Goal: Transaction & Acquisition: Obtain resource

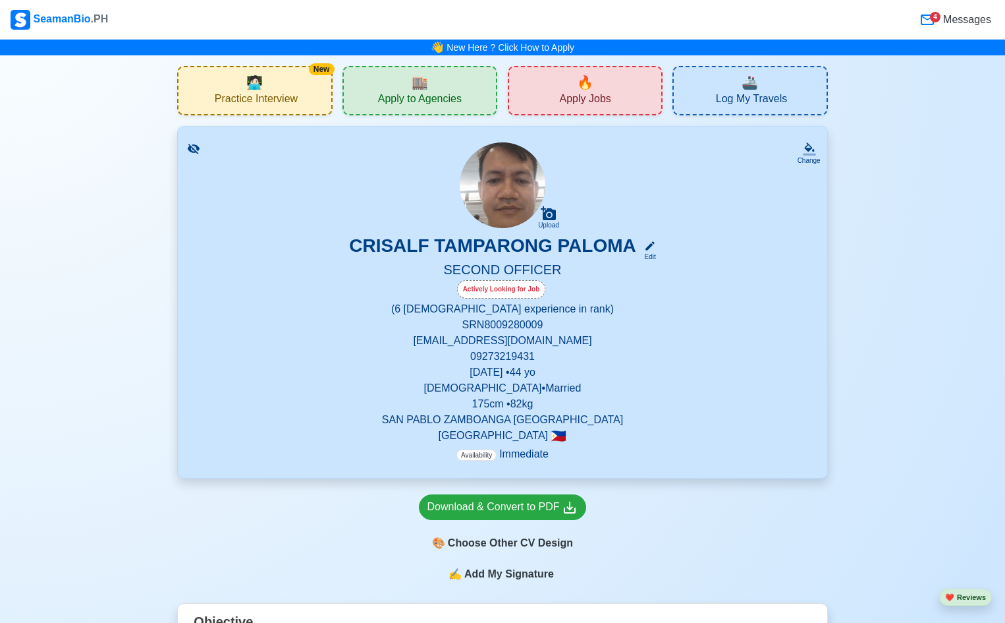
click at [441, 92] on span "Apply to Agencies" at bounding box center [420, 100] width 84 height 16
click at [606, 91] on div "🔥 Apply Jobs" at bounding box center [585, 90] width 155 height 49
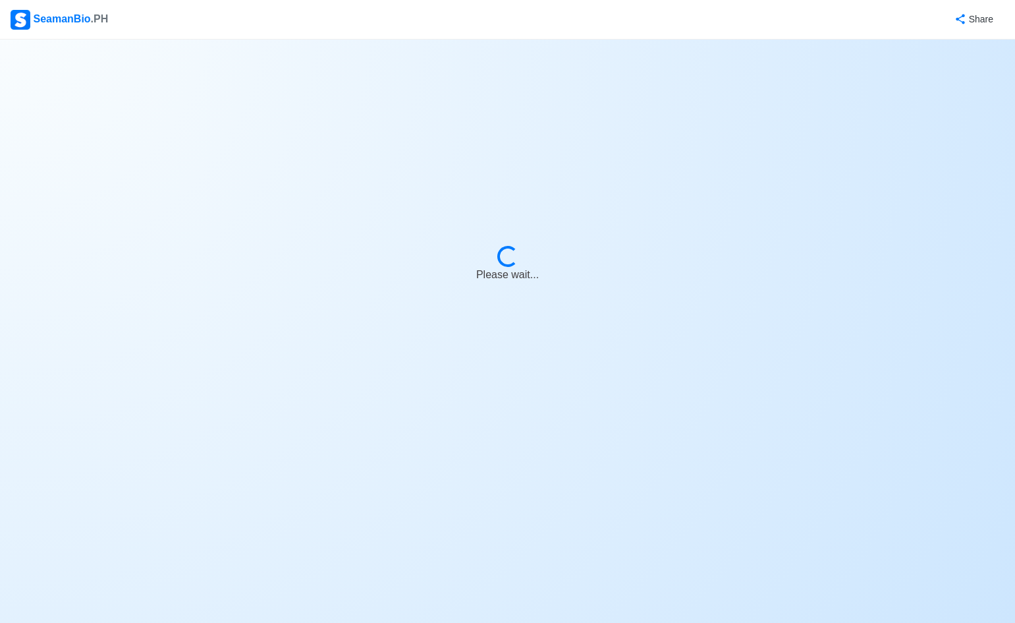
select select "2nd Officer"
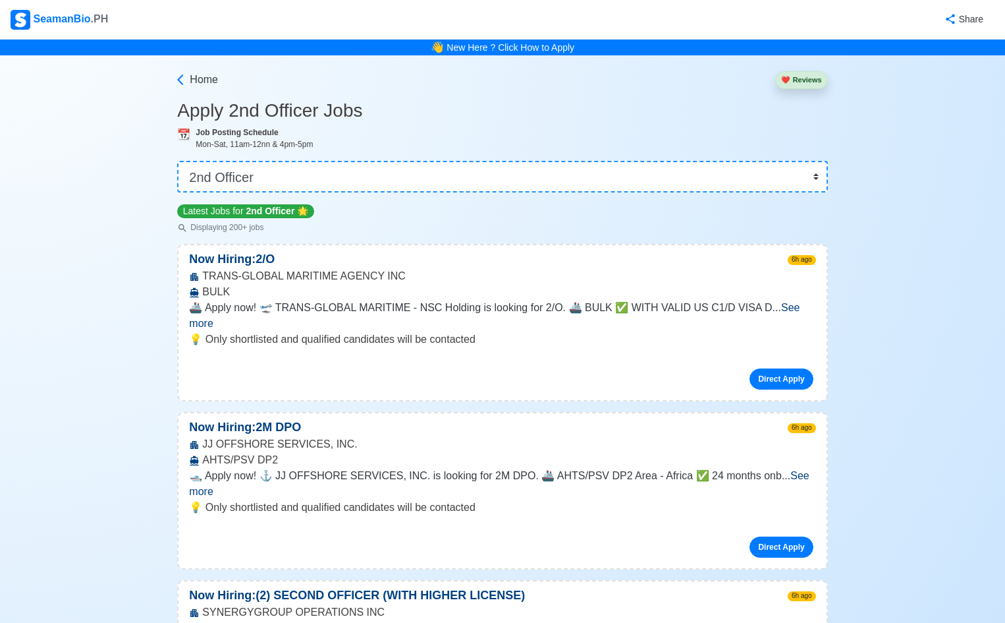
click at [785, 308] on span "See more" at bounding box center [494, 315] width 611 height 27
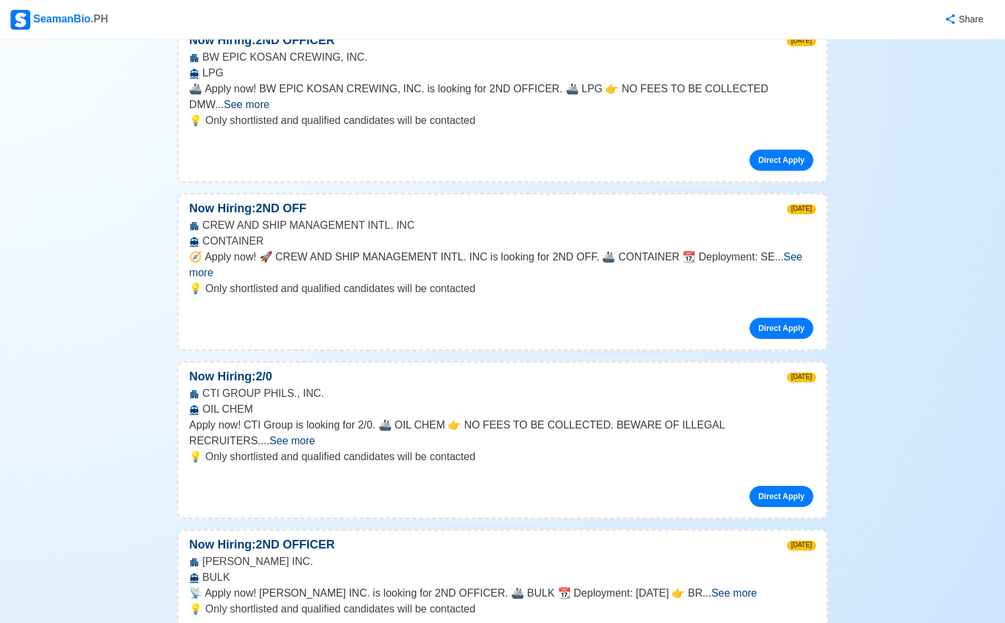
scroll to position [1647, 0]
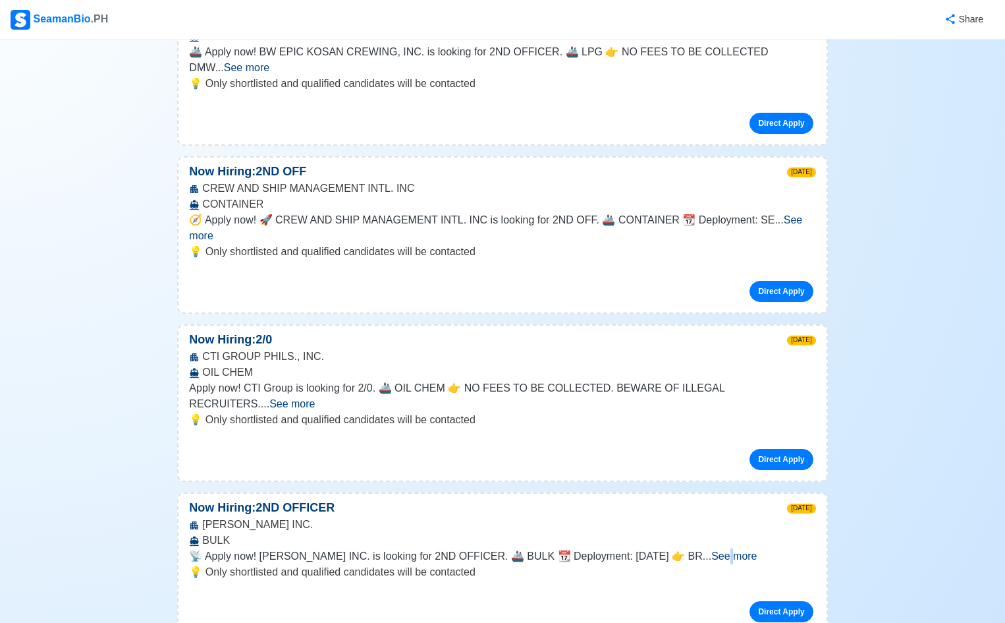
click at [757, 550] on span "See more" at bounding box center [734, 555] width 45 height 11
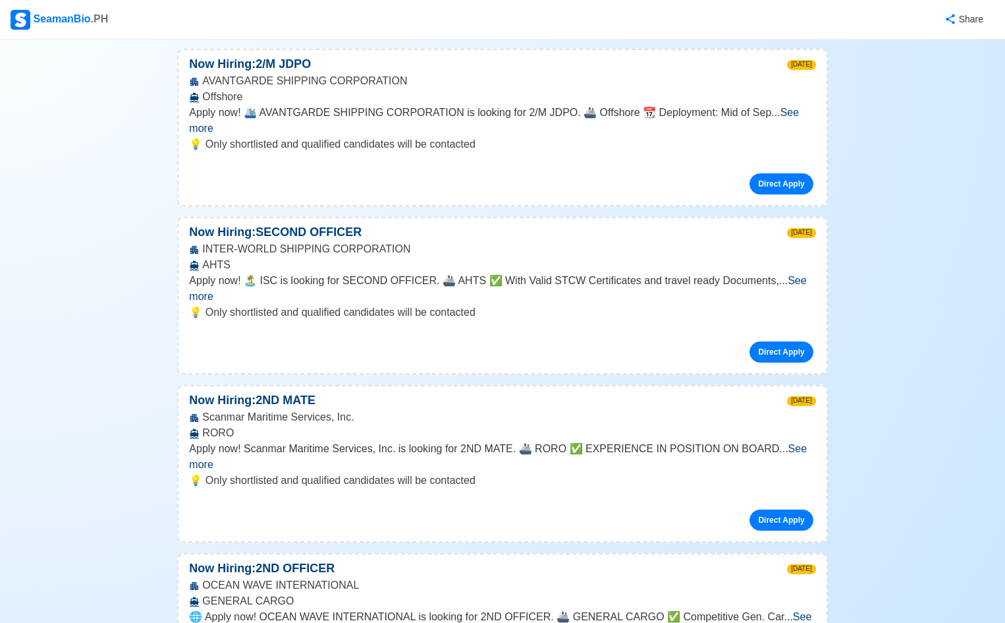
scroll to position [2746, 0]
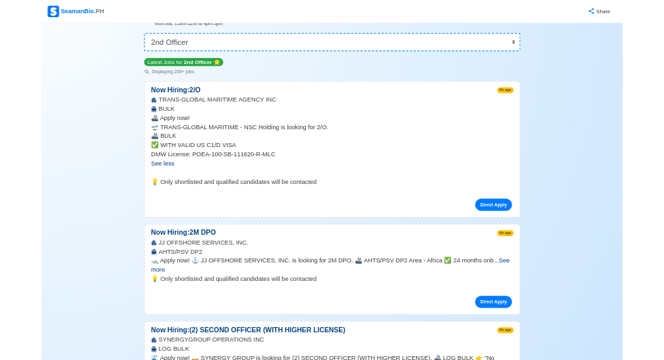
scroll to position [0, 0]
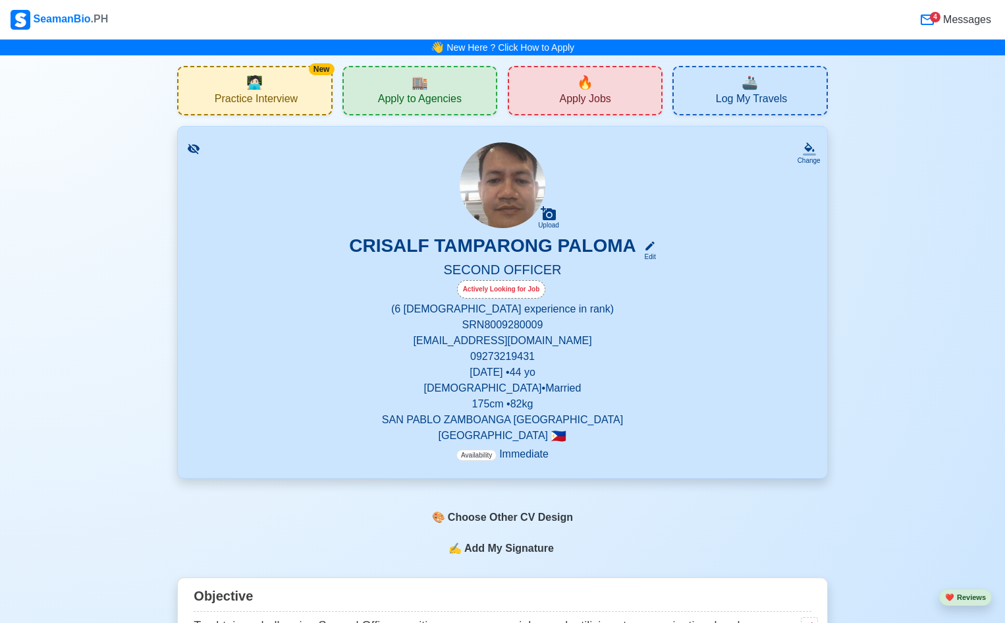
click at [423, 82] on span "🏬" at bounding box center [420, 82] width 16 height 20
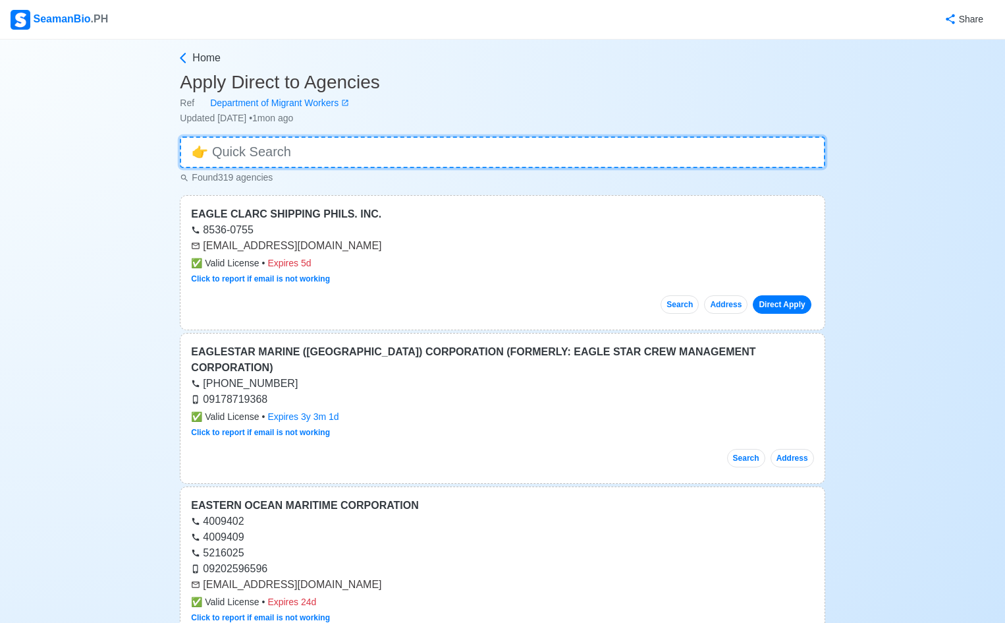
click at [297, 157] on input at bounding box center [502, 152] width 645 height 32
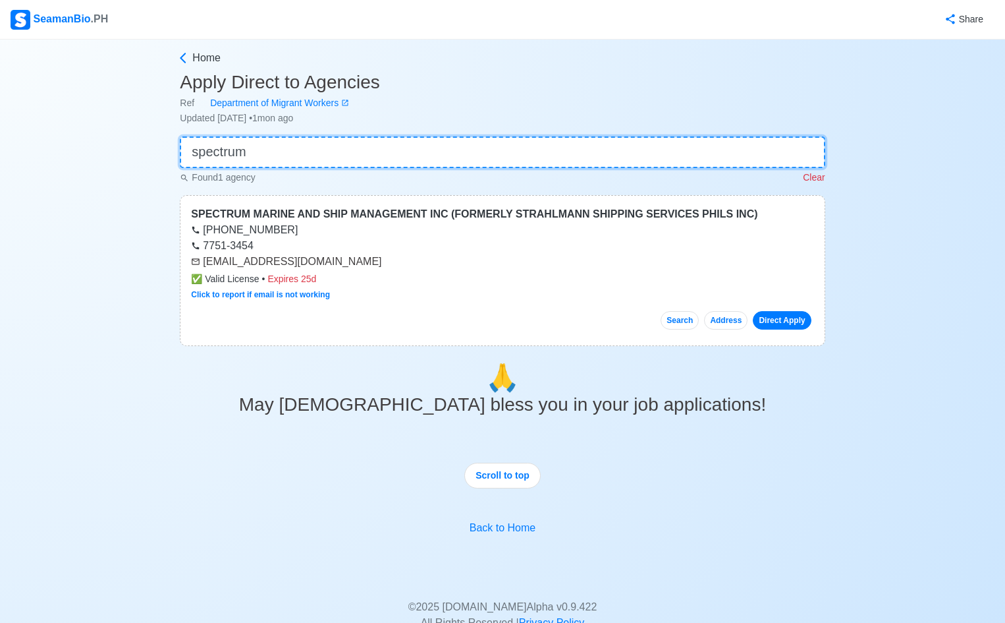
type input "spectrum"
drag, startPoint x: 204, startPoint y: 261, endPoint x: 387, endPoint y: 259, distance: 183.2
click at [387, 259] on div "[EMAIL_ADDRESS][DOMAIN_NAME]" at bounding box center [502, 262] width 623 height 16
copy div "[EMAIL_ADDRESS][DOMAIN_NAME]"
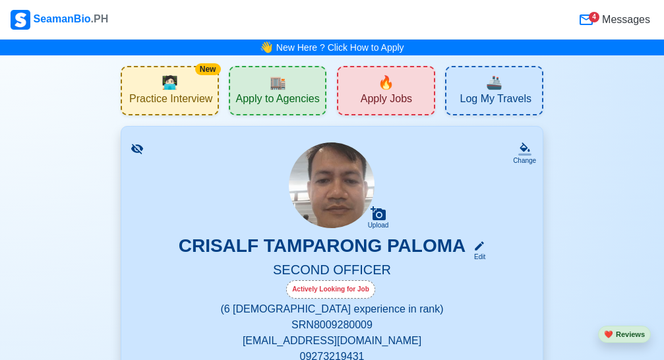
click at [380, 94] on span "Apply Jobs" at bounding box center [385, 100] width 51 height 16
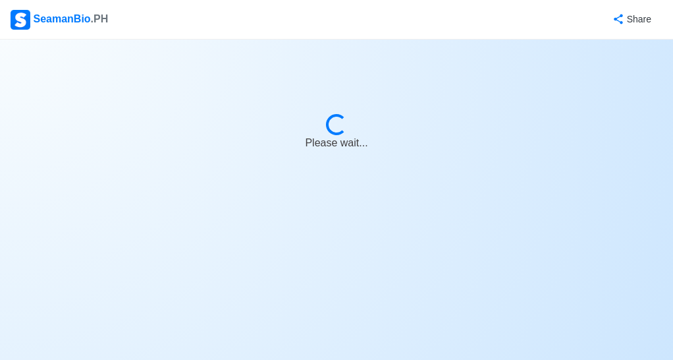
select select "2nd Officer"
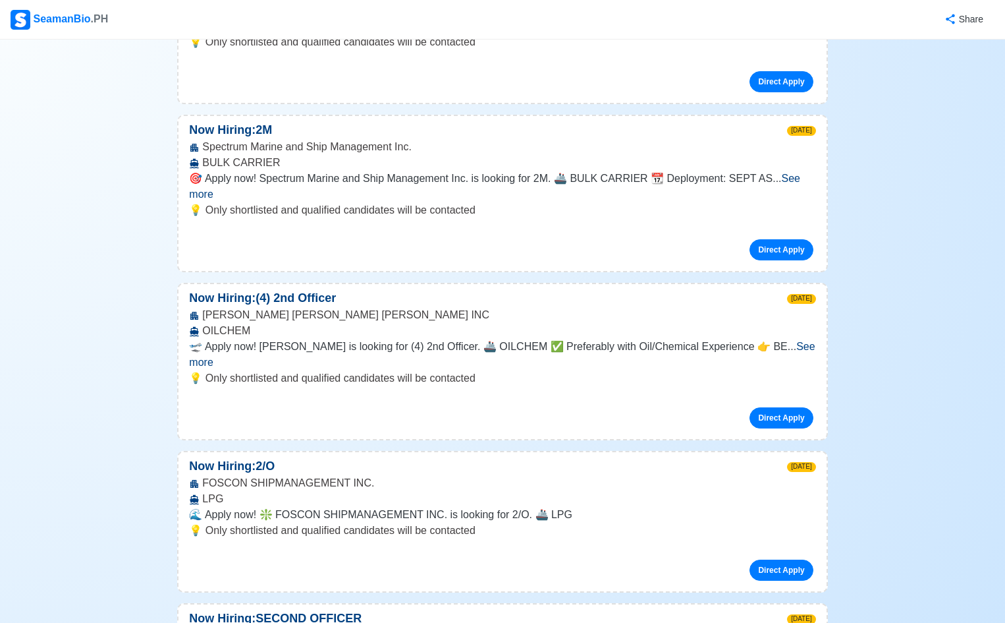
scroll to position [3075, 0]
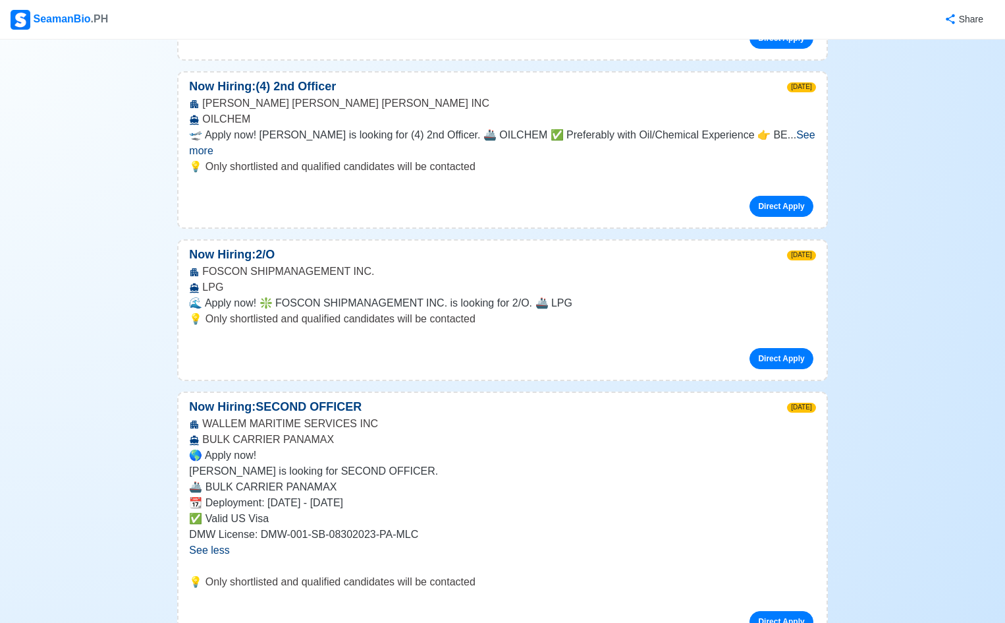
scroll to position [3295, 0]
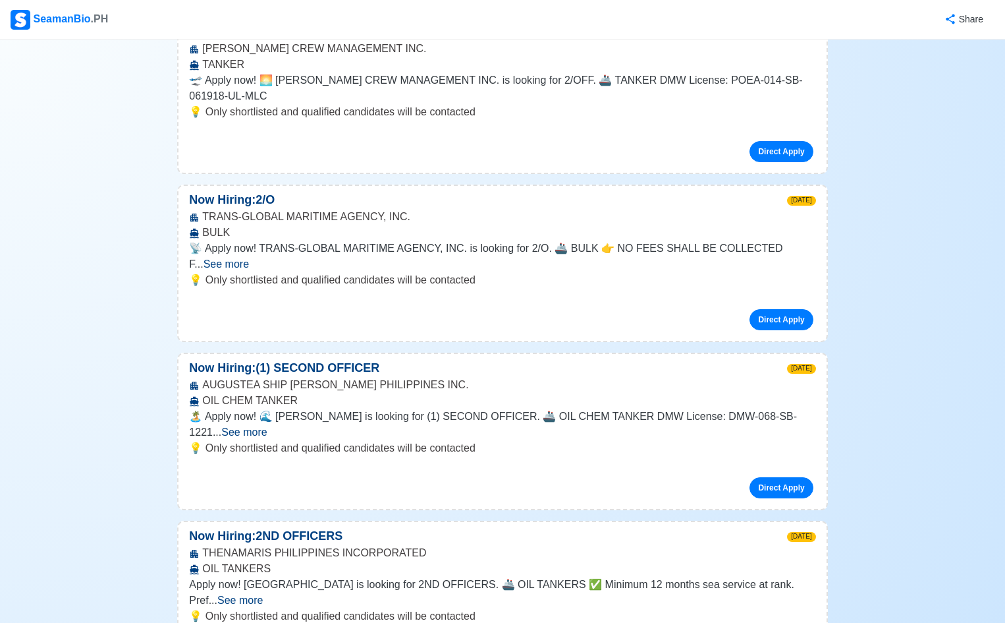
scroll to position [4283, 0]
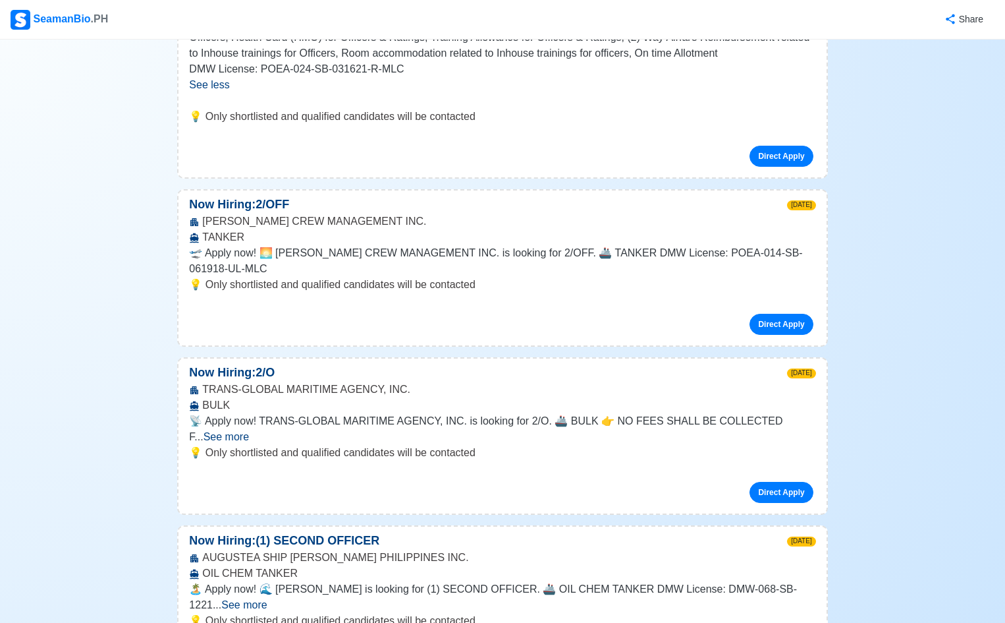
scroll to position [3843, 0]
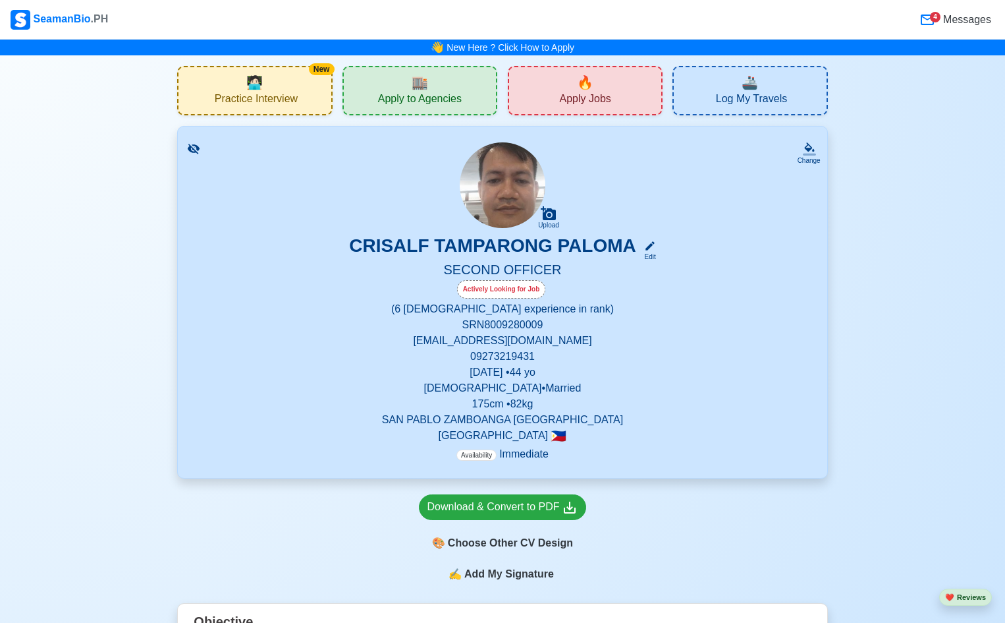
click at [458, 106] on span "Apply to Agencies" at bounding box center [420, 100] width 84 height 16
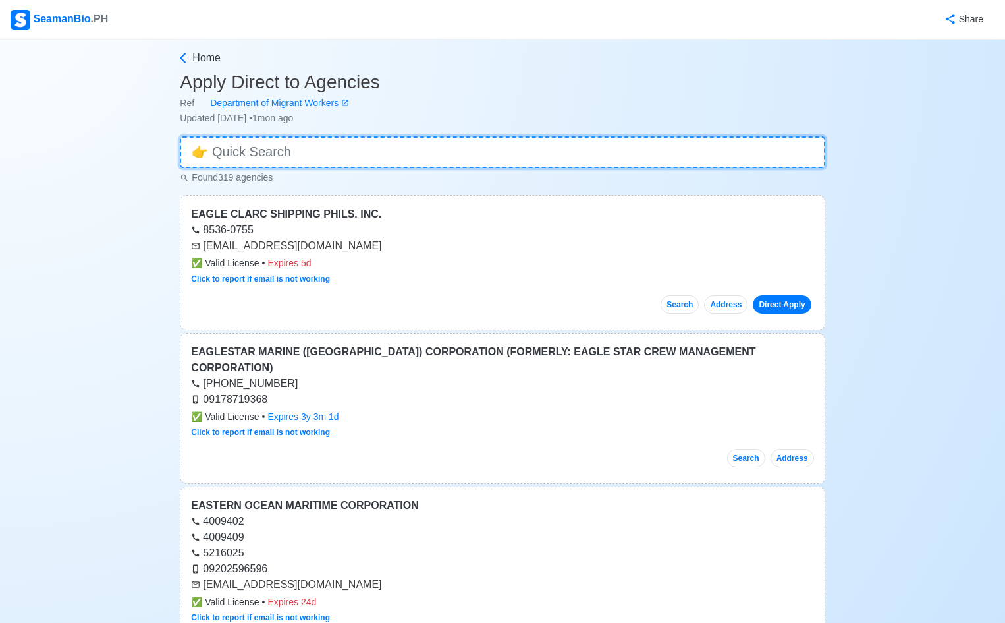
click at [229, 146] on input at bounding box center [502, 152] width 645 height 32
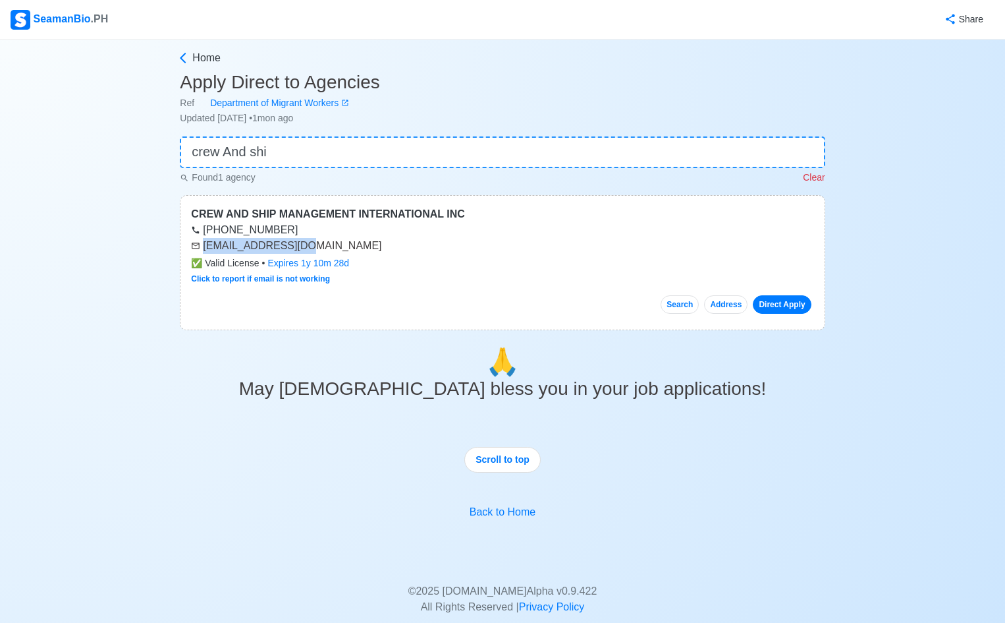
drag, startPoint x: 205, startPoint y: 248, endPoint x: 310, endPoint y: 248, distance: 104.8
click at [310, 248] on div "[EMAIL_ADDRESS][DOMAIN_NAME]" at bounding box center [502, 246] width 623 height 16
copy div "[EMAIL_ADDRESS][DOMAIN_NAME]"
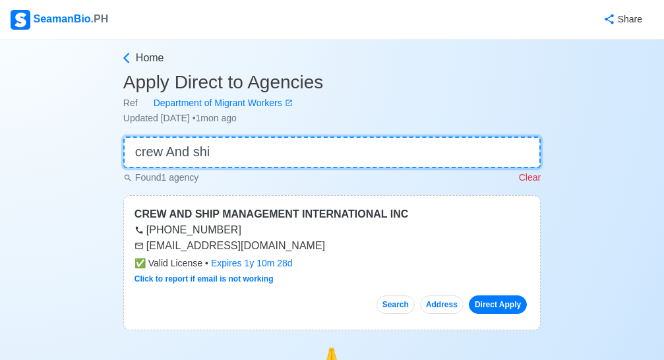
drag, startPoint x: 244, startPoint y: 146, endPoint x: 92, endPoint y: 162, distance: 153.0
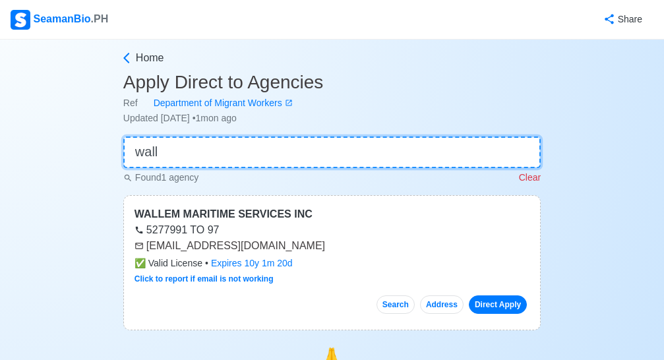
type input "wall"
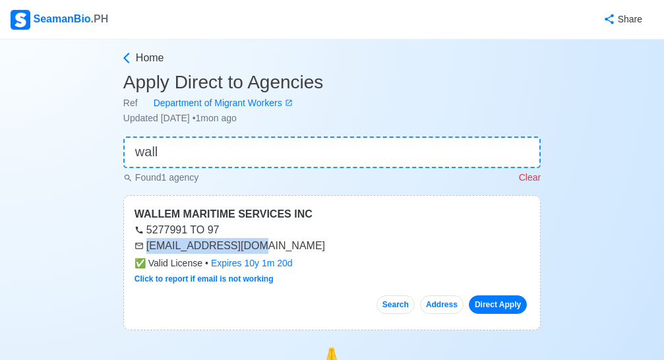
drag, startPoint x: 148, startPoint y: 246, endPoint x: 265, endPoint y: 249, distance: 117.3
click at [265, 249] on div "[EMAIL_ADDRESS][DOMAIN_NAME]" at bounding box center [331, 246] width 395 height 16
copy div "[EMAIL_ADDRESS][DOMAIN_NAME]"
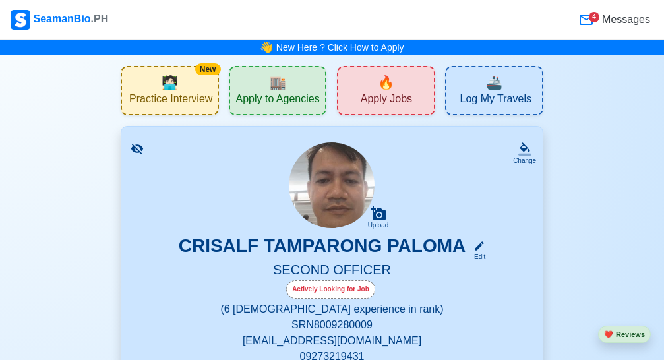
click at [382, 94] on span "Apply Jobs" at bounding box center [385, 100] width 51 height 16
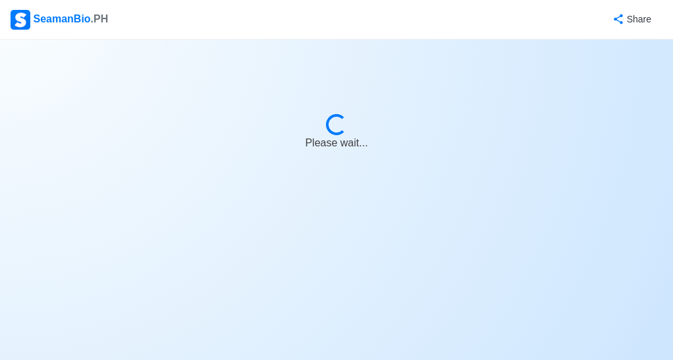
select select "2nd Officer"
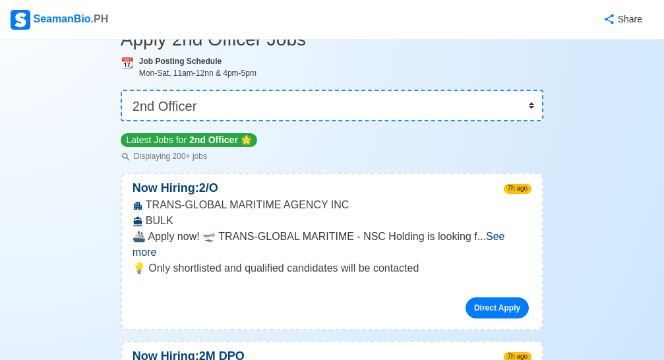
scroll to position [110, 0]
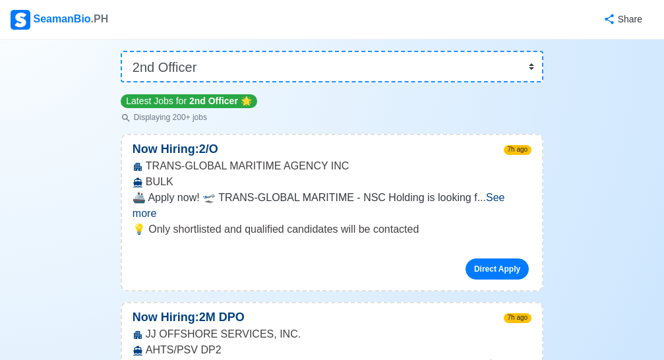
click at [499, 198] on span "See more" at bounding box center [318, 205] width 372 height 27
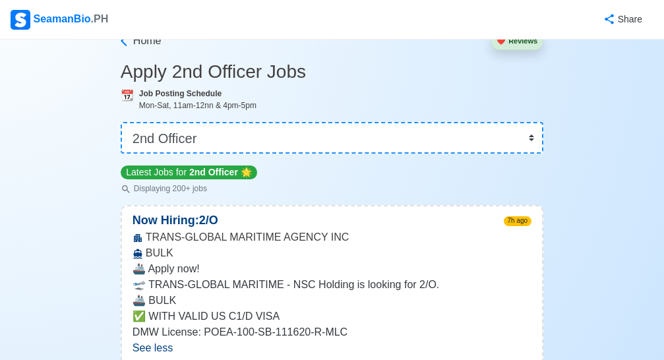
scroll to position [0, 0]
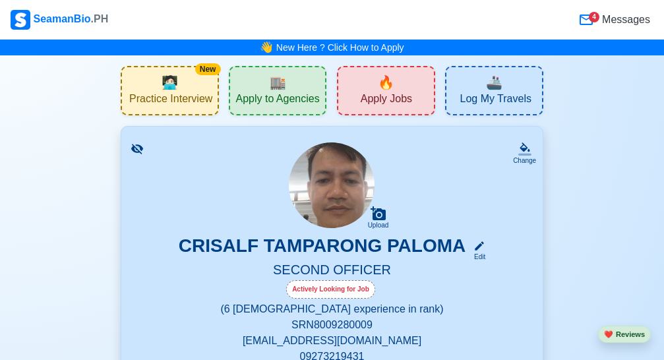
click at [279, 96] on span "Apply to Agencies" at bounding box center [277, 100] width 84 height 16
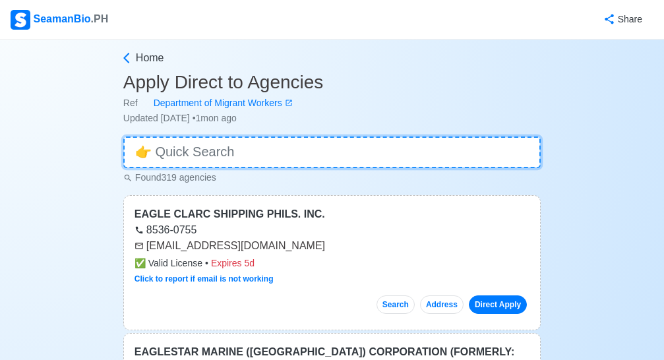
click at [183, 151] on input at bounding box center [331, 152] width 417 height 32
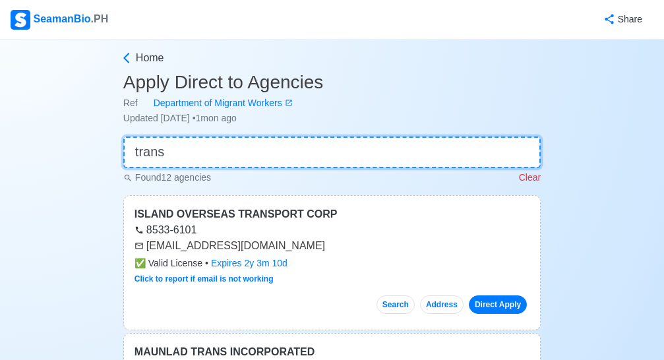
click at [166, 153] on input "trans" at bounding box center [331, 152] width 417 height 32
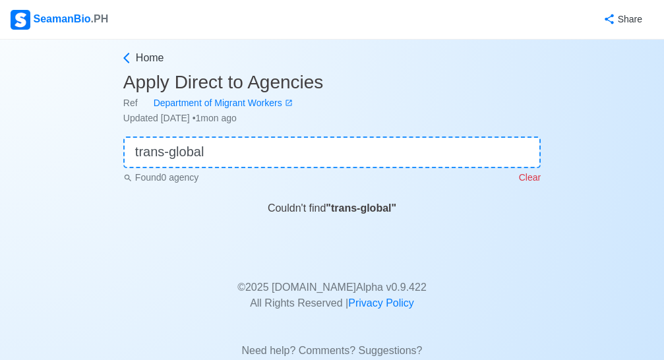
click at [308, 252] on main "Home Apply Direct to Agencies Ref Department of Migrant Workers Updated [DATE] …" at bounding box center [331, 213] width 437 height 327
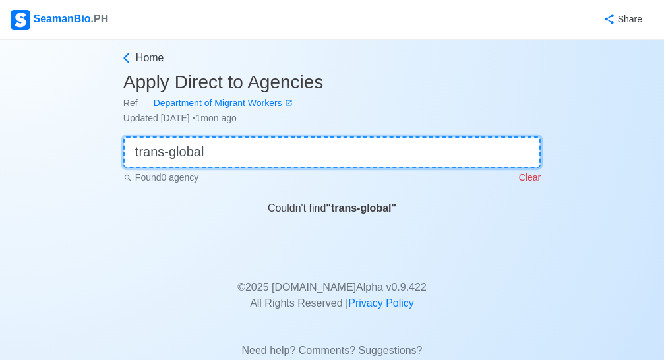
drag, startPoint x: 224, startPoint y: 152, endPoint x: 98, endPoint y: 171, distance: 127.9
click at [98, 171] on div "Home Apply Direct to Agencies Ref Department of Migrant Workers Updated [DATE] …" at bounding box center [332, 210] width 664 height 340
type input "trans-global"
drag, startPoint x: 238, startPoint y: 153, endPoint x: 64, endPoint y: 159, distance: 174.1
click at [64, 160] on div "Home Apply Direct to Agencies Ref Department of Migrant Workers Updated [DATE] …" at bounding box center [332, 210] width 664 height 340
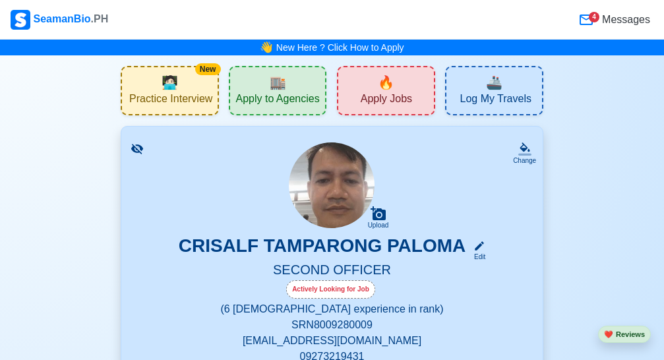
click at [405, 95] on span "Apply Jobs" at bounding box center [385, 100] width 51 height 16
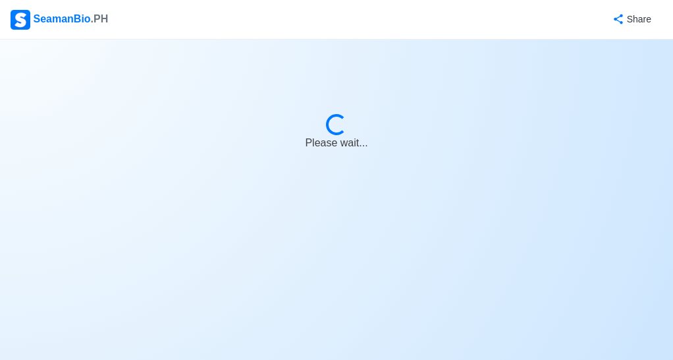
select select "2nd Officer"
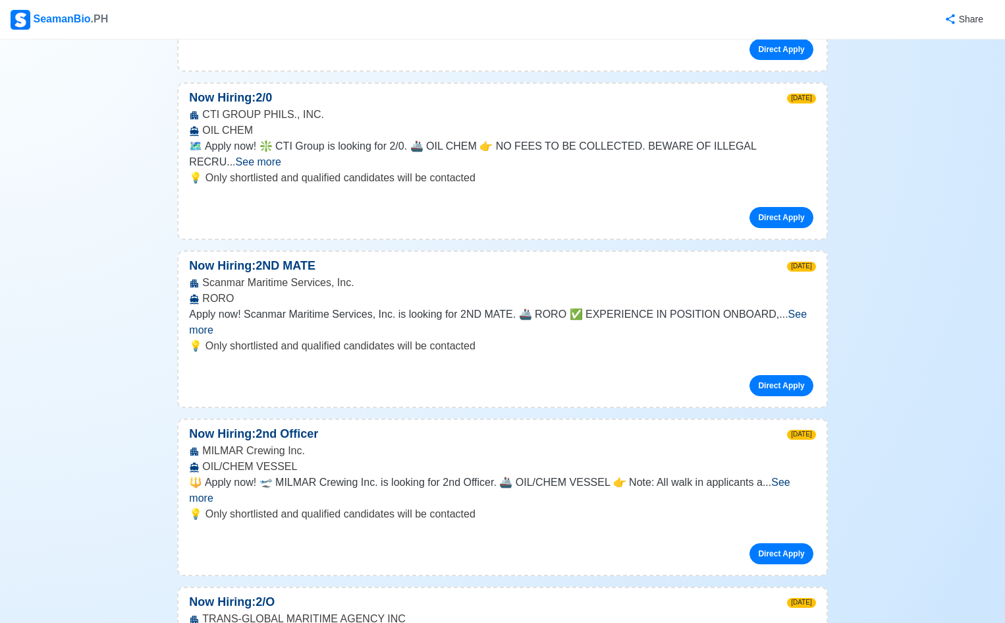
scroll to position [5760, 0]
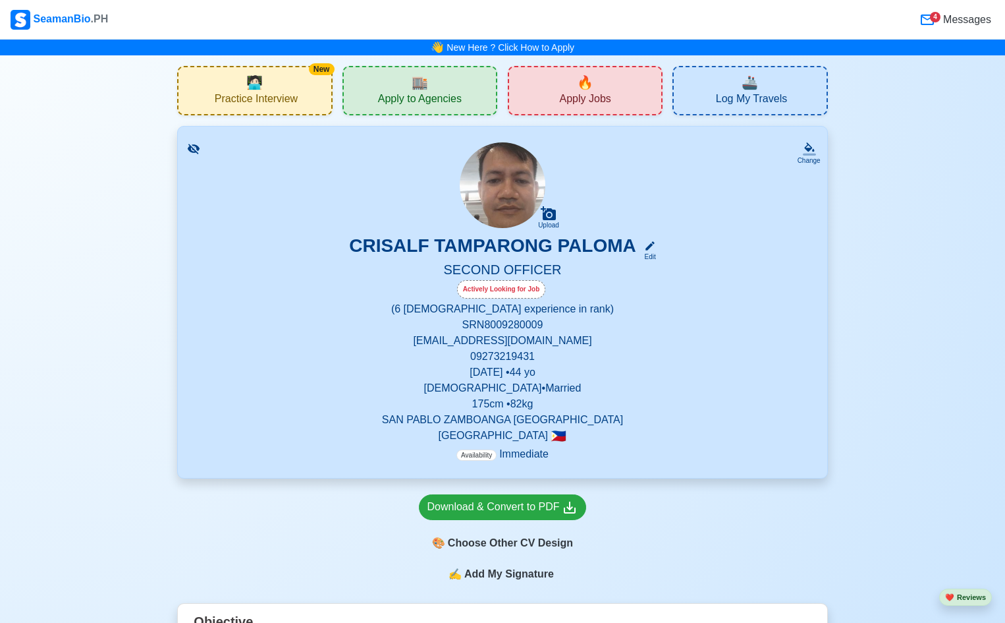
click at [422, 91] on div "🏬 Apply to Agencies" at bounding box center [420, 90] width 155 height 49
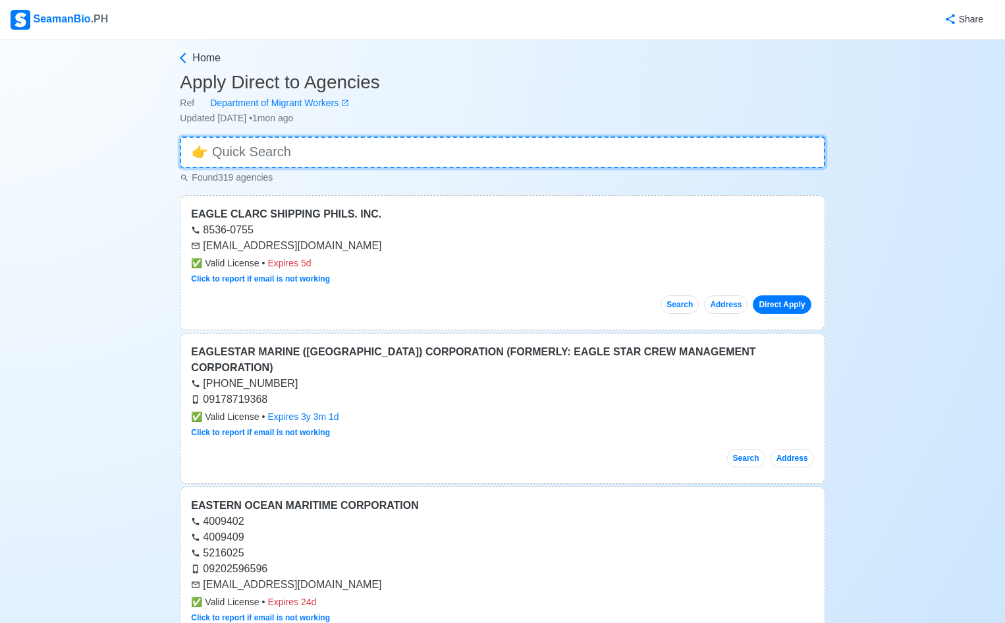
click at [223, 151] on input at bounding box center [502, 152] width 645 height 32
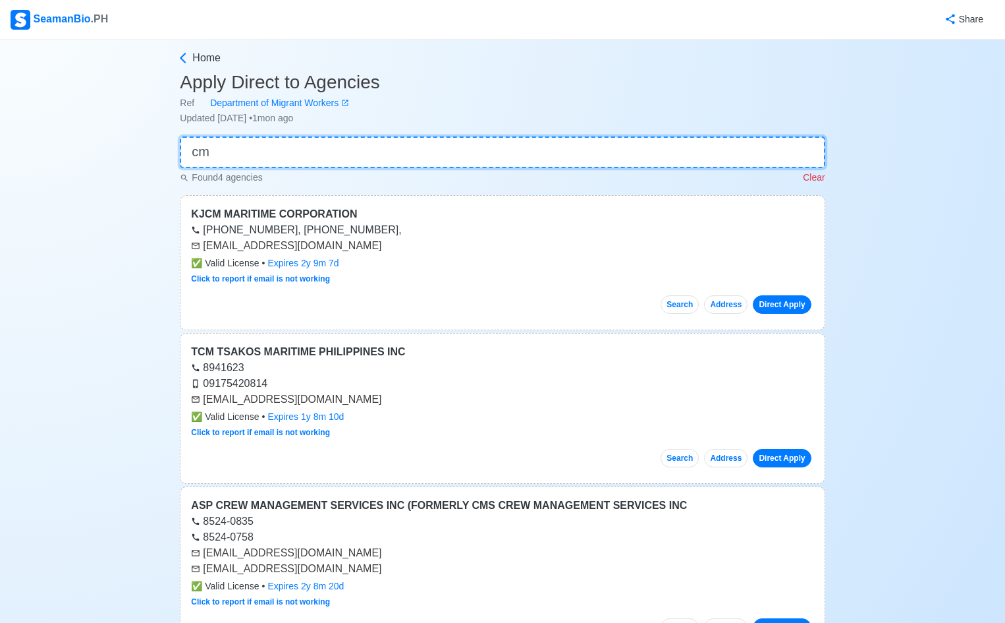
type input "c"
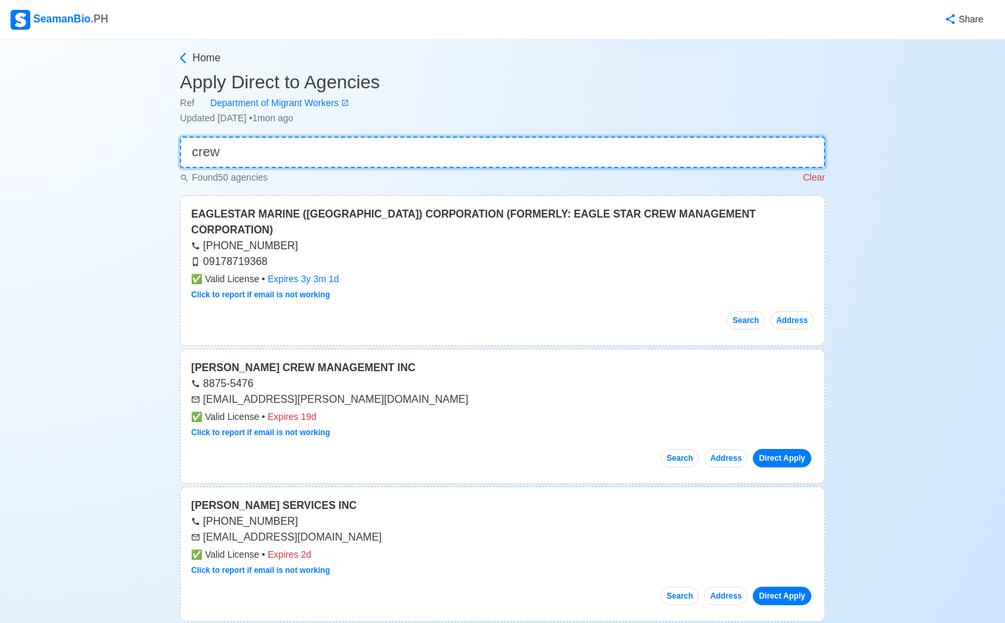
click at [233, 165] on input "crew" at bounding box center [502, 152] width 645 height 32
click at [230, 153] on input "crew" at bounding box center [502, 152] width 645 height 32
type input "c"
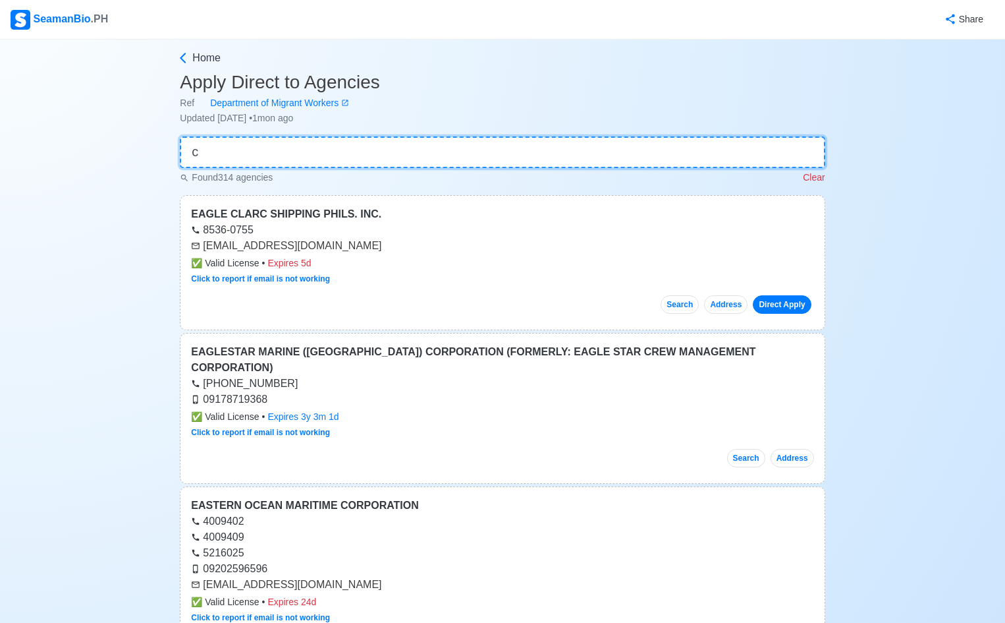
type input "c"
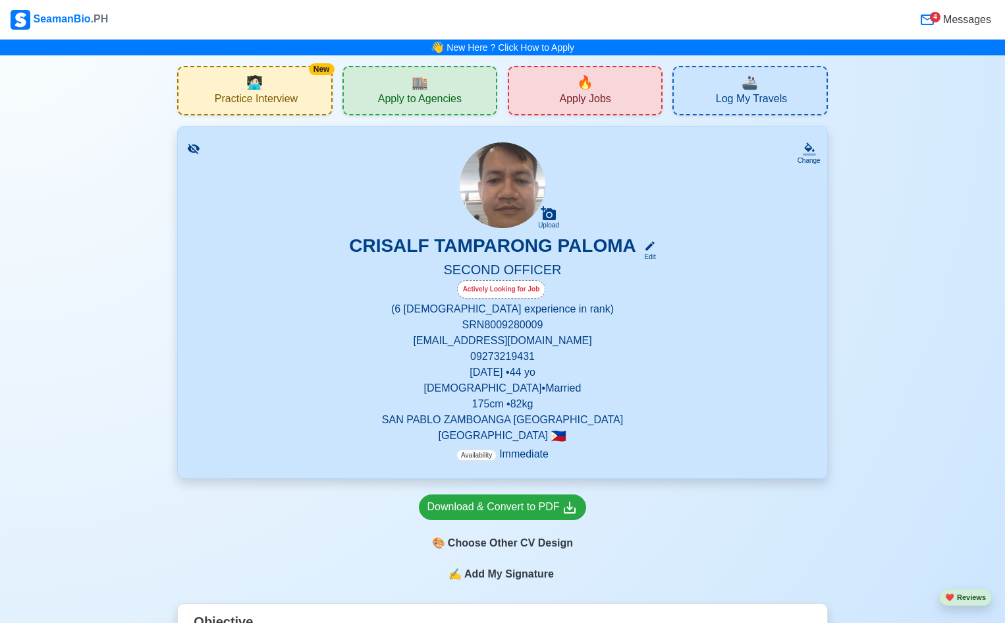
click at [414, 93] on span "Apply to Agencies" at bounding box center [420, 100] width 84 height 16
click at [592, 76] on span "🔥" at bounding box center [585, 82] width 16 height 20
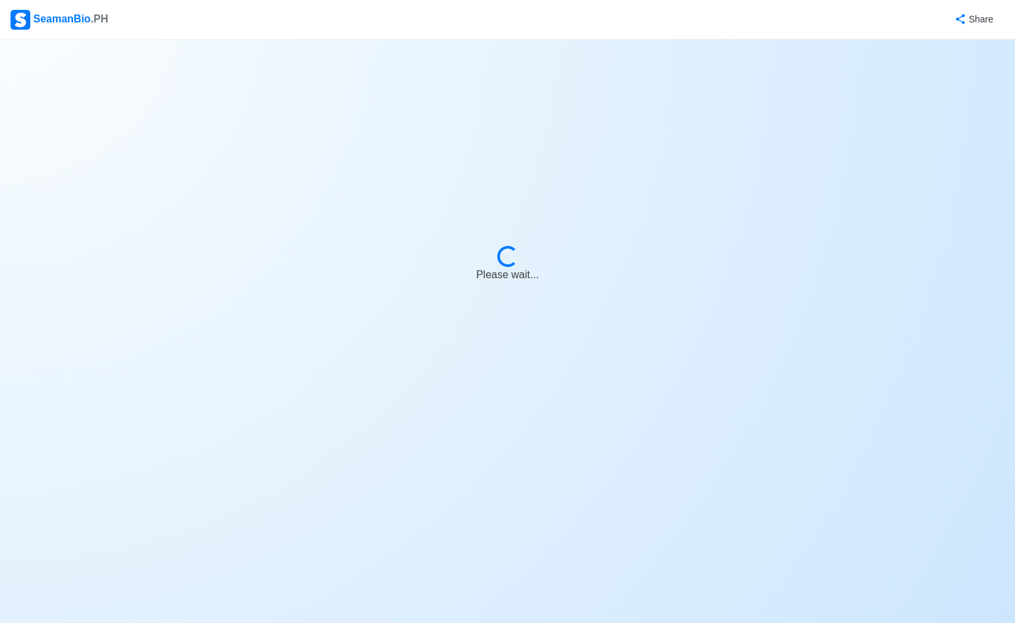
select select "2nd Officer"
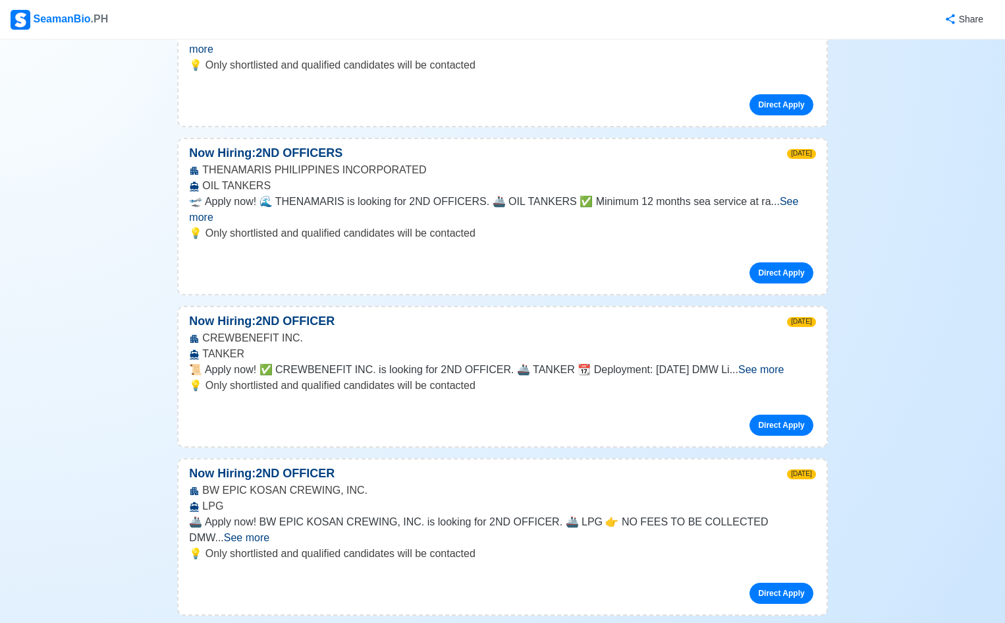
scroll to position [1208, 0]
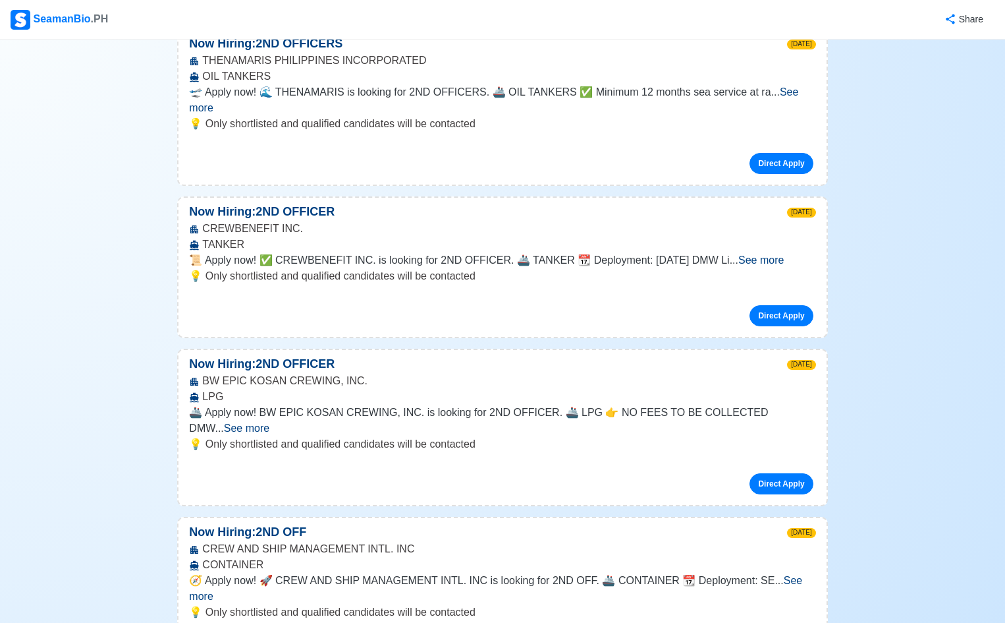
click at [673, 359] on span "See more" at bounding box center [495, 588] width 613 height 27
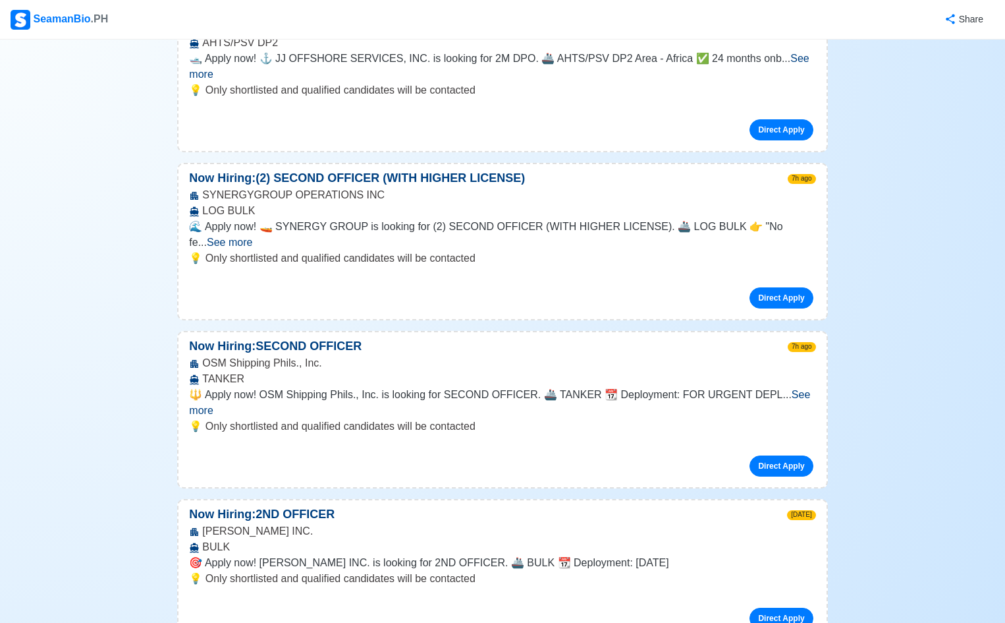
scroll to position [0, 0]
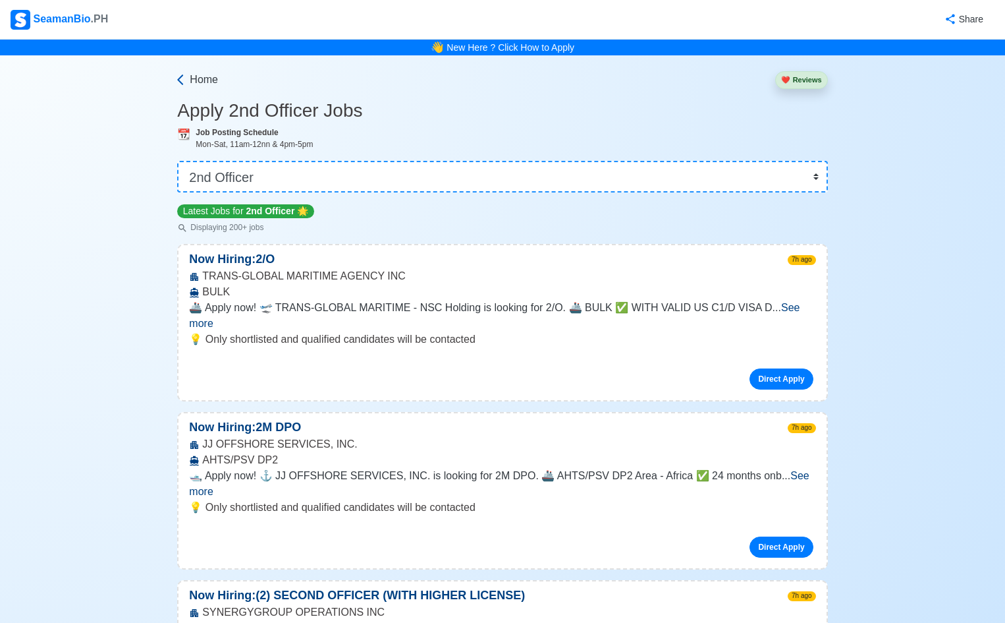
click at [195, 82] on span "Home" at bounding box center [204, 80] width 28 height 16
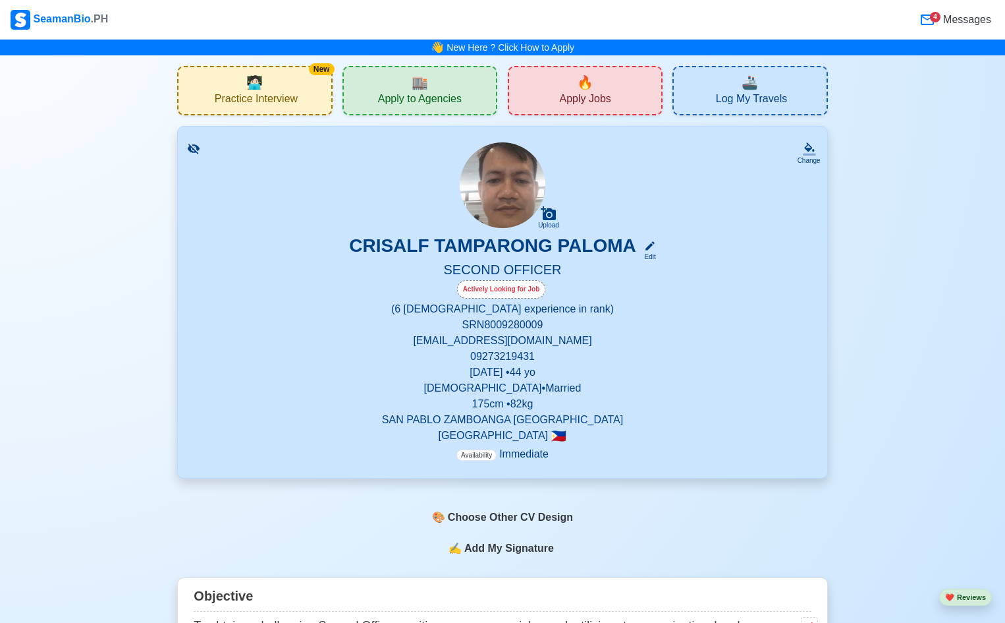
click at [390, 86] on div "🏬 Apply to Agencies" at bounding box center [420, 90] width 155 height 49
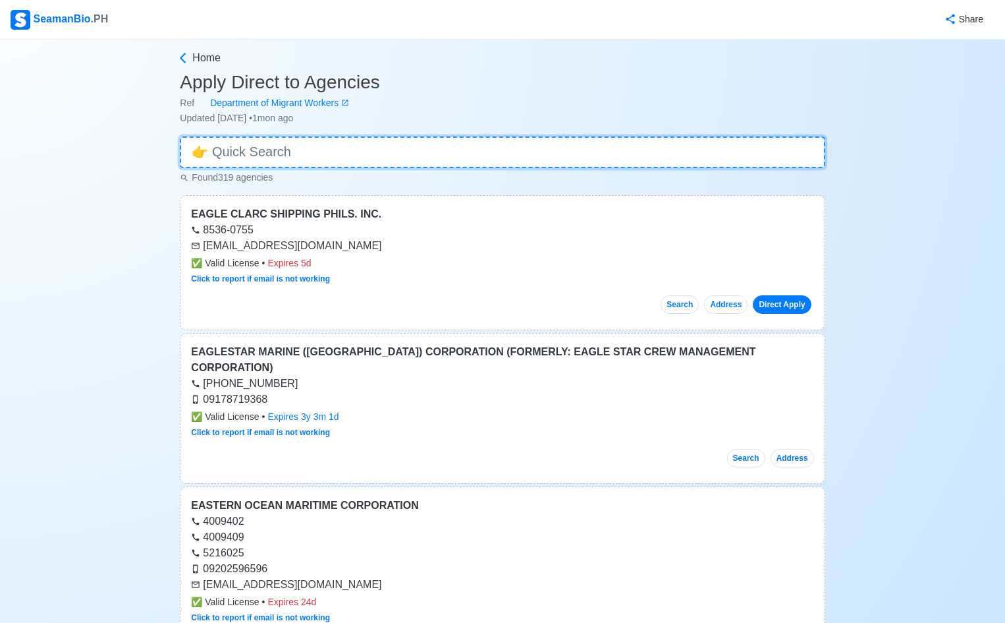
click at [226, 154] on input at bounding box center [502, 152] width 645 height 32
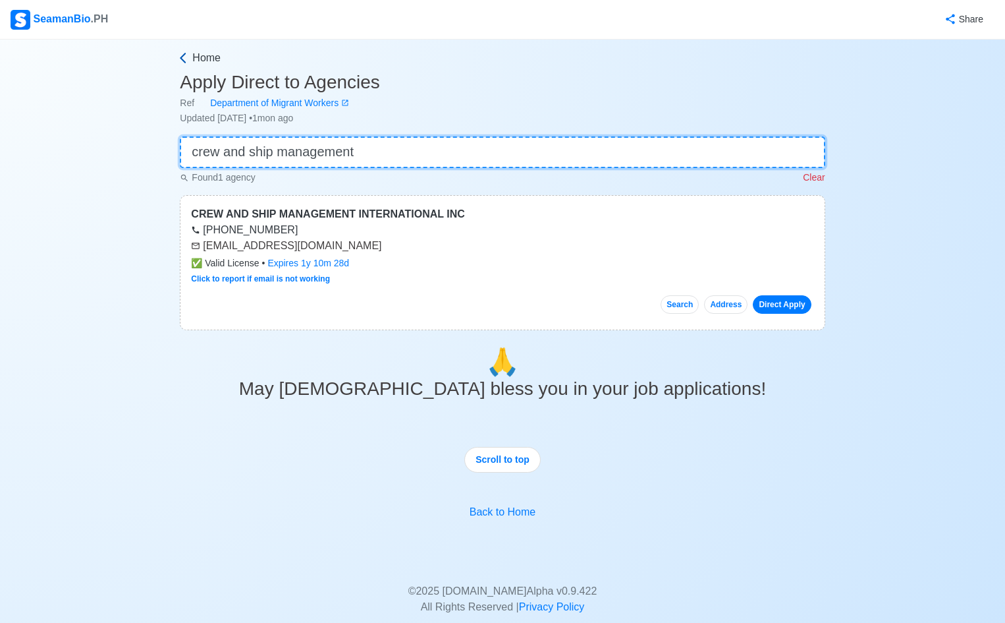
type input "crew and ship management"
click at [186, 56] on icon at bounding box center [183, 57] width 13 height 13
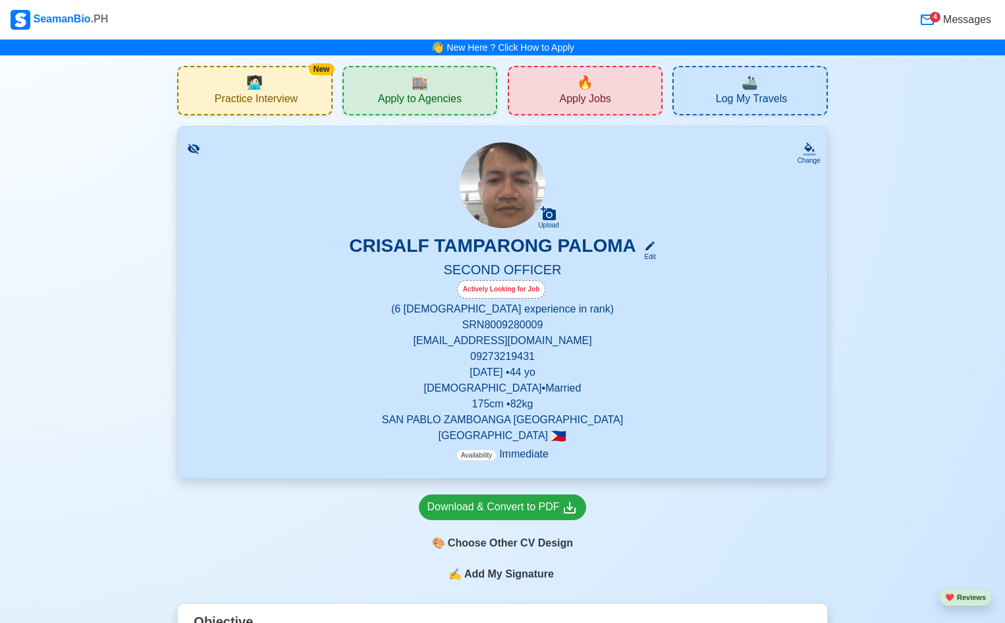
click at [598, 99] on span "Apply Jobs" at bounding box center [585, 100] width 51 height 16
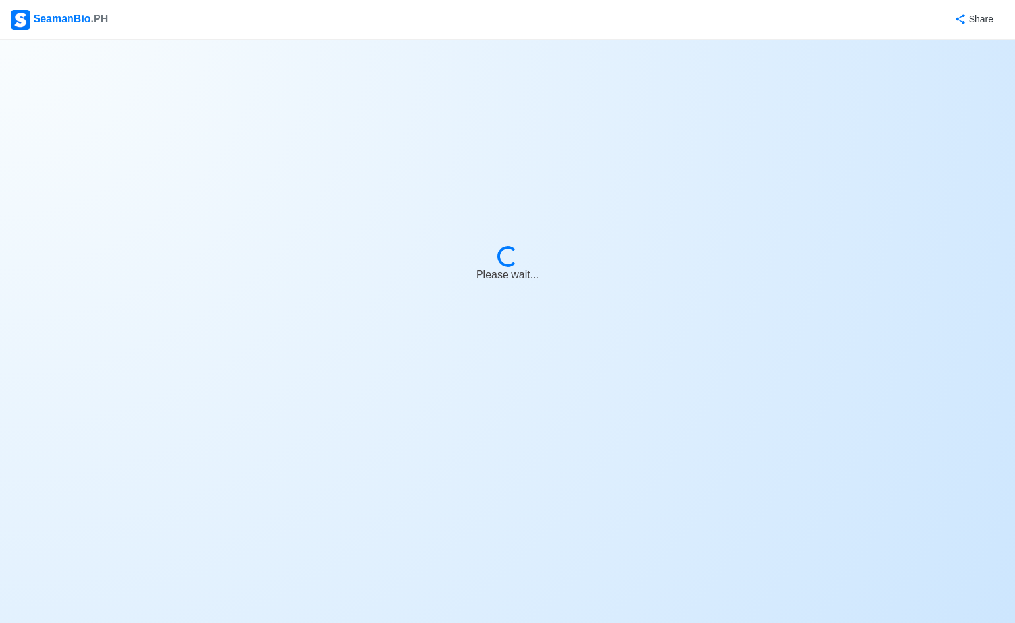
select select "2nd Officer"
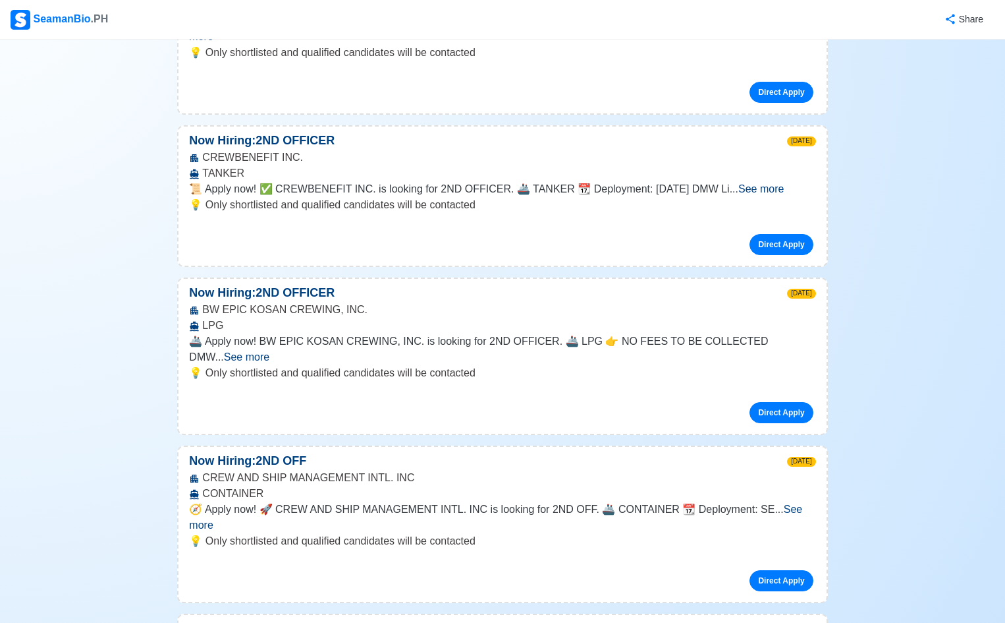
scroll to position [1318, 0]
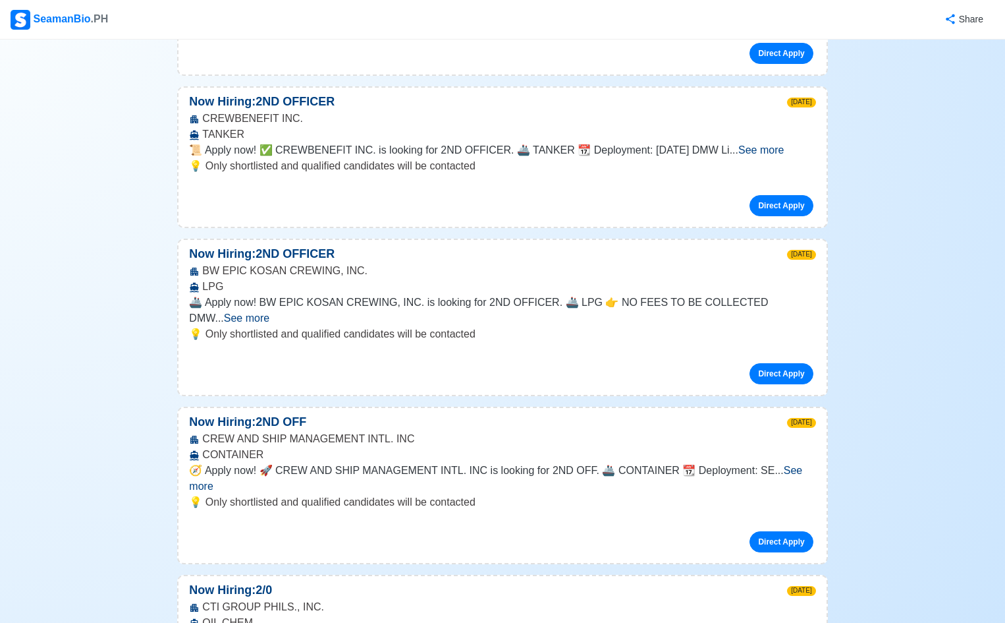
click at [673, 359] on span "See more" at bounding box center [495, 478] width 613 height 27
